Goal: Use online tool/utility: Use online tool/utility

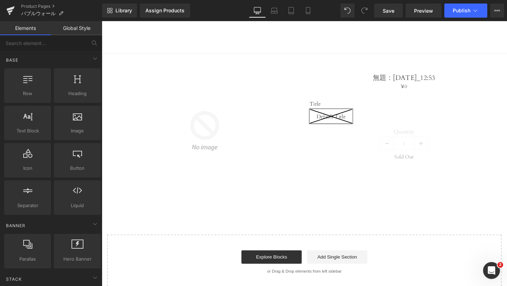
click at [197, 185] on img at bounding box center [209, 136] width 119 height 119
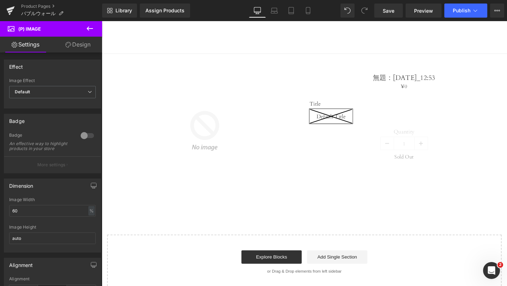
click at [87, 29] on icon at bounding box center [90, 28] width 8 height 8
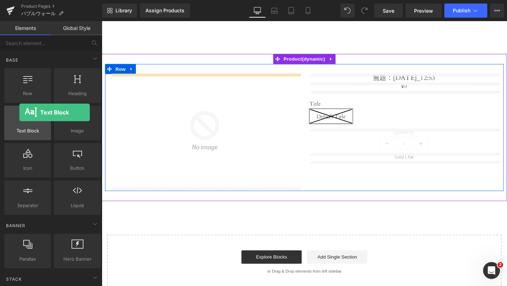
drag, startPoint x: 29, startPoint y: 128, endPoint x: 13, endPoint y: 112, distance: 22.7
click at [13, 112] on div "Text Block texts, paragraphs, contents, blocks" at bounding box center [27, 123] width 47 height 34
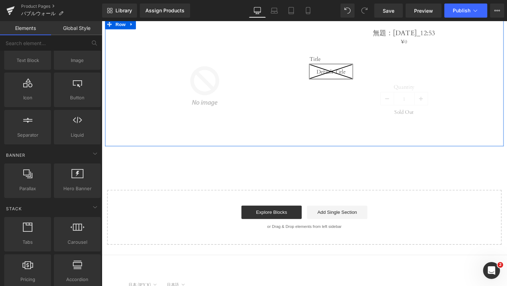
scroll to position [56, 0]
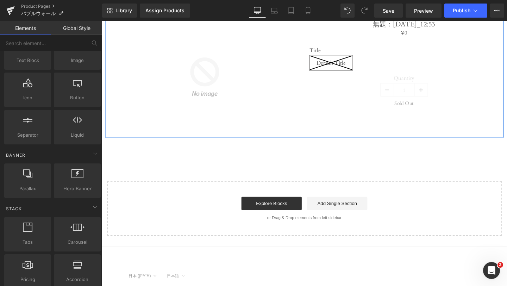
click at [269, 166] on div "Assign a product and use this template to present it on live store Sale Off (P)…" at bounding box center [315, 122] width 426 height 247
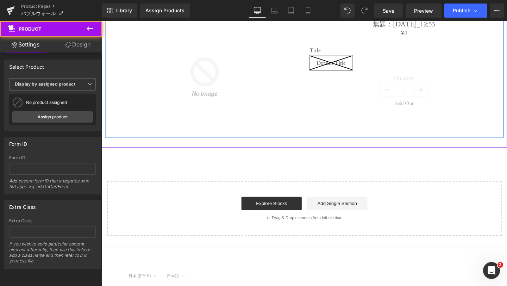
click at [271, 150] on div at bounding box center [315, 148] width 426 height 11
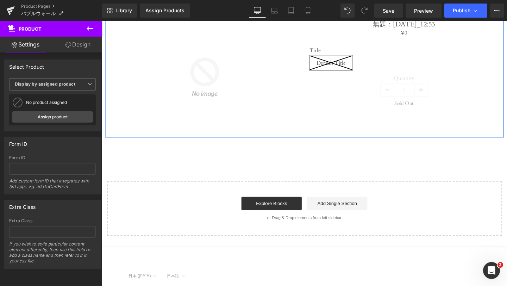
click at [93, 26] on icon at bounding box center [90, 28] width 8 height 8
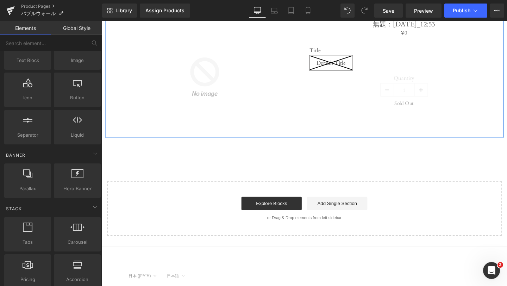
click at [291, 202] on div "Start building your page Explore Blocks Add Single Section or Drag & Drop eleme…" at bounding box center [314, 218] width 413 height 56
click at [291, 212] on link "Explore Blocks" at bounding box center [280, 213] width 63 height 14
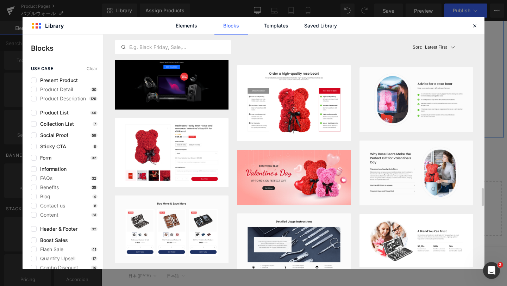
scroll to position [1858, 0]
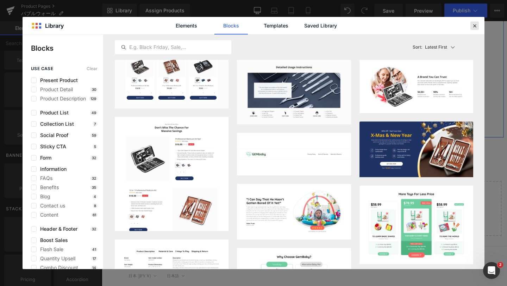
click at [477, 23] on icon at bounding box center [474, 26] width 6 height 6
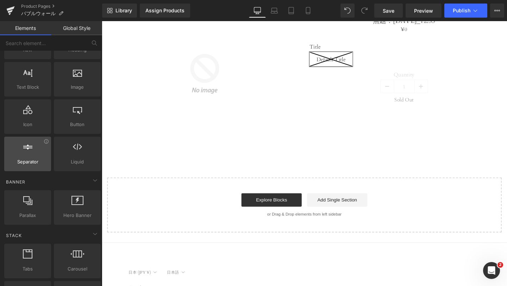
scroll to position [40, 0]
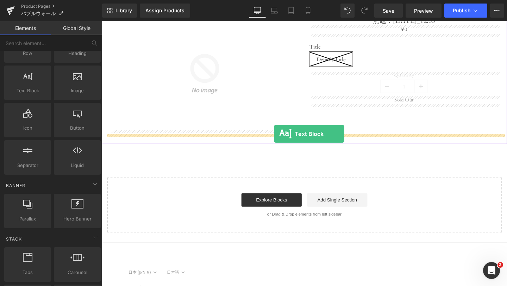
drag, startPoint x: 126, startPoint y: 113, endPoint x: 282, endPoint y: 138, distance: 157.2
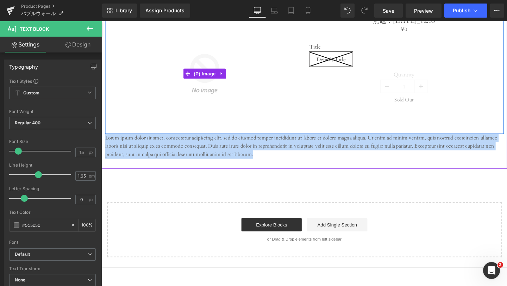
drag, startPoint x: 264, startPoint y: 160, endPoint x: 212, endPoint y: 133, distance: 59.0
click at [212, 133] on div "Sale Off (P) Image 無題：[DATE]_12:53 (P) Title ¥0 ¥0 (P) Price Title Default Titl…" at bounding box center [314, 85] width 419 height 159
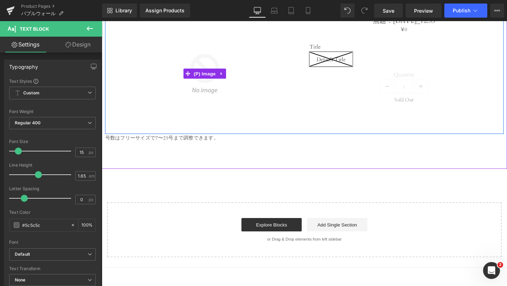
click at [212, 133] on img at bounding box center [209, 76] width 119 height 119
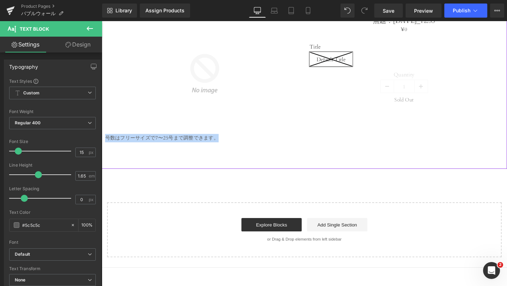
drag, startPoint x: 225, startPoint y: 147, endPoint x: 105, endPoint y: 139, distance: 120.0
click at [105, 139] on div "Assign a product and use this template to present it on live store Sale Off (P)…" at bounding box center [315, 86] width 426 height 181
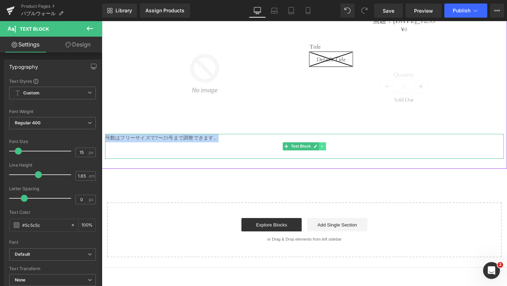
click at [333, 151] on icon at bounding box center [333, 152] width 1 height 2
click at [304, 151] on span "Text Block" at bounding box center [310, 153] width 23 height 8
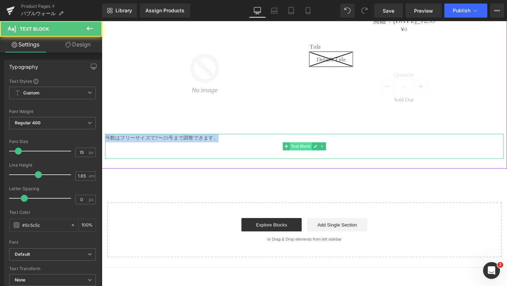
click at [310, 156] on span "Text Block" at bounding box center [310, 153] width 23 height 8
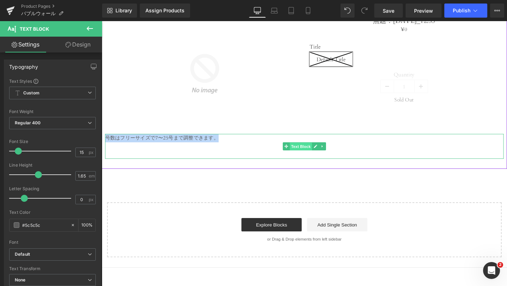
click at [311, 152] on span "Text Block" at bounding box center [310, 153] width 23 height 8
click at [325, 152] on icon at bounding box center [327, 153] width 4 height 4
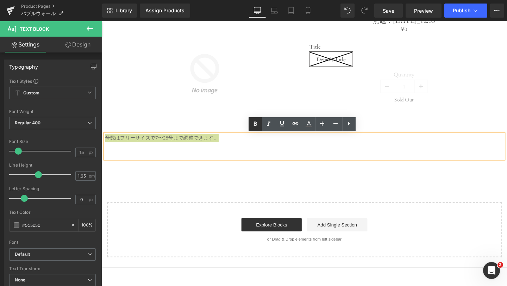
click at [252, 125] on icon at bounding box center [255, 124] width 8 height 8
click at [200, 156] on p at bounding box center [314, 152] width 419 height 9
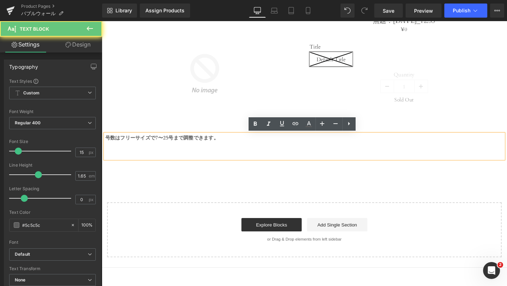
click at [137, 161] on p at bounding box center [314, 161] width 419 height 9
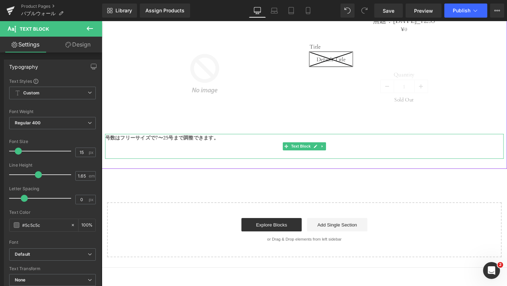
click at [110, 157] on p at bounding box center [314, 161] width 419 height 9
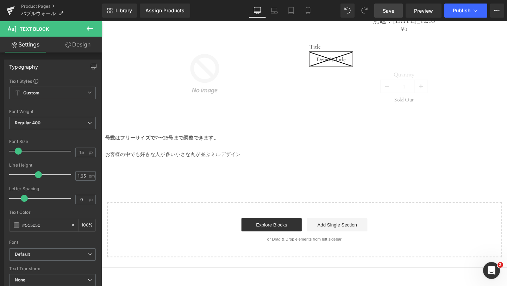
click at [395, 10] on link "Save" at bounding box center [388, 11] width 29 height 14
